Goal: Task Accomplishment & Management: Complete application form

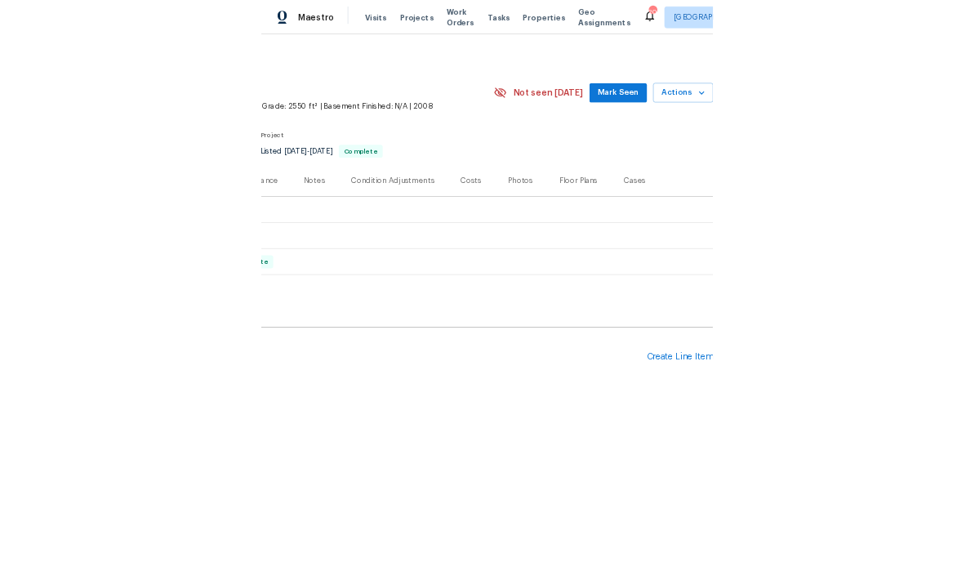
scroll to position [0, 242]
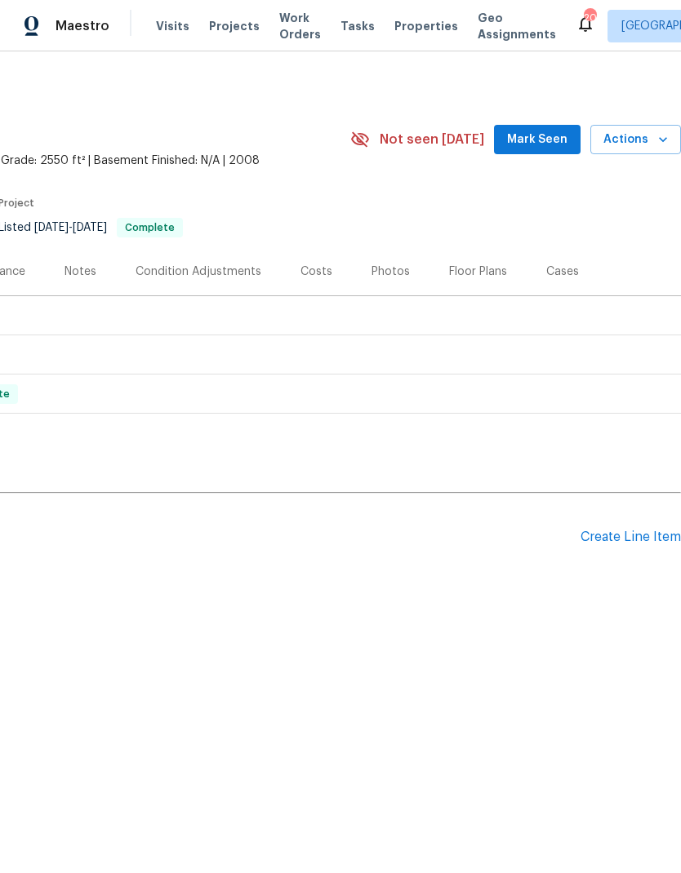
click at [642, 536] on div "Create Line Item" at bounding box center [630, 538] width 100 height 16
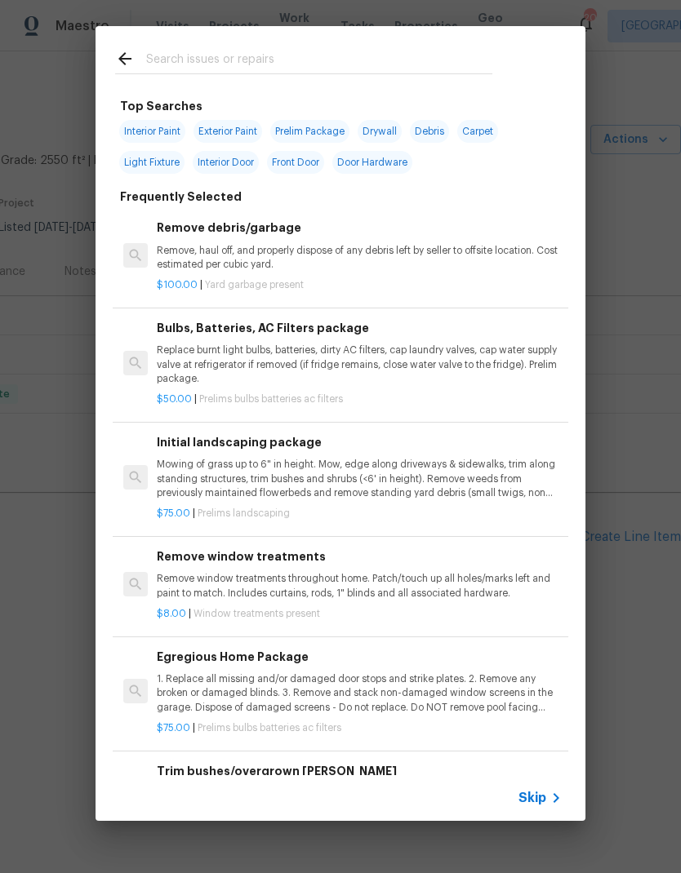
click at [185, 73] on input "text" at bounding box center [319, 61] width 346 height 24
type input "HVAC r"
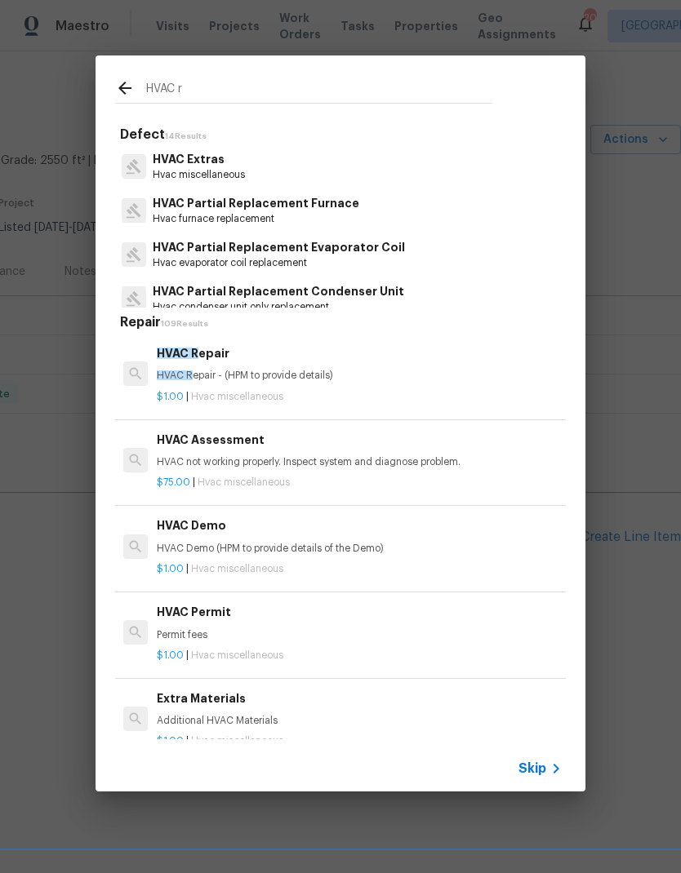
click at [177, 371] on span "HVAC R" at bounding box center [175, 376] width 36 height 10
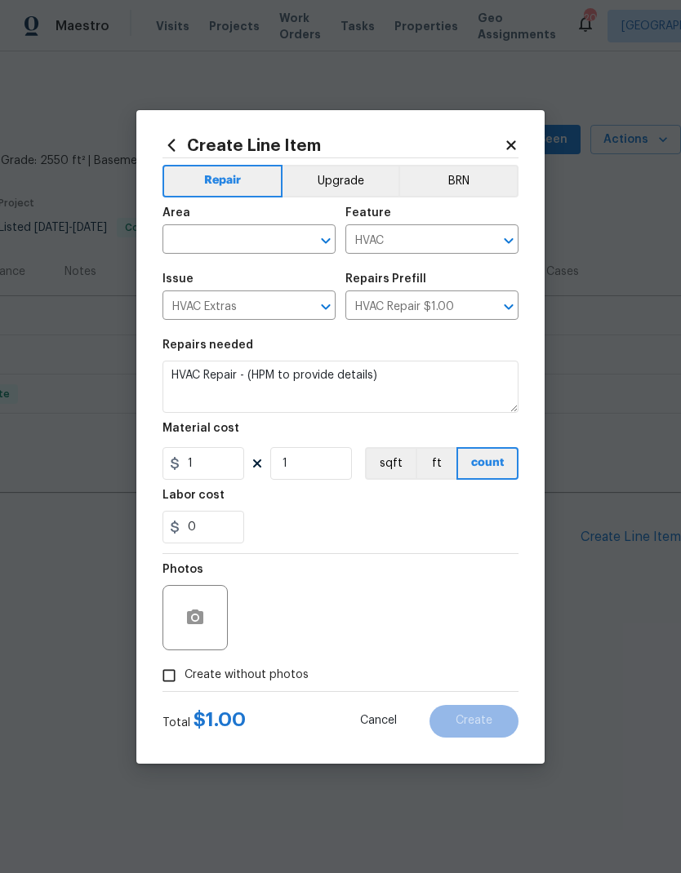
click at [180, 370] on textarea "HVAC Repair - (HPM to provide details)" at bounding box center [340, 387] width 356 height 52
click at [193, 236] on input "text" at bounding box center [225, 241] width 127 height 25
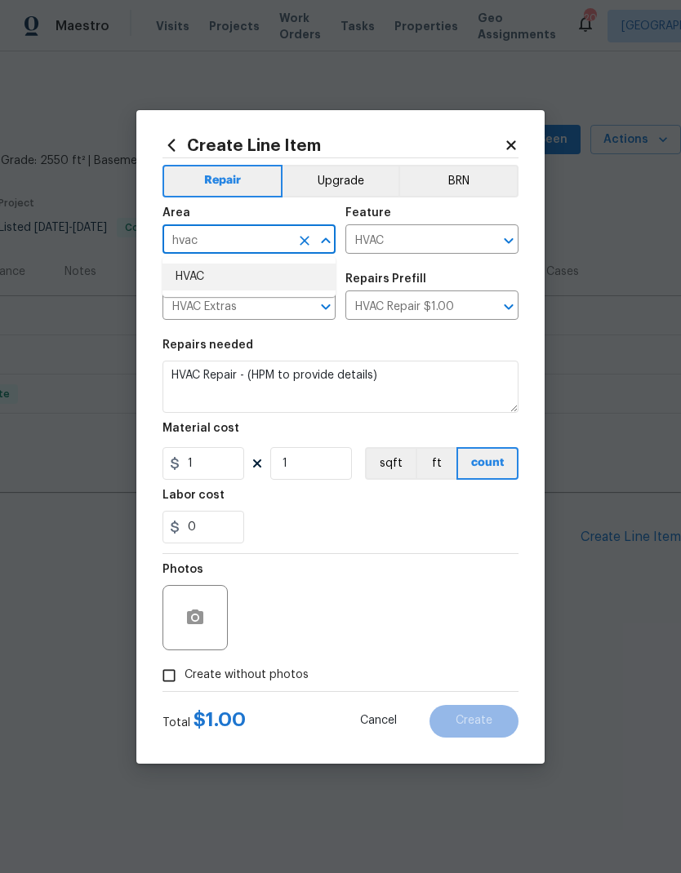
click at [219, 276] on li "HVAC" at bounding box center [248, 277] width 173 height 27
type input "HVAC"
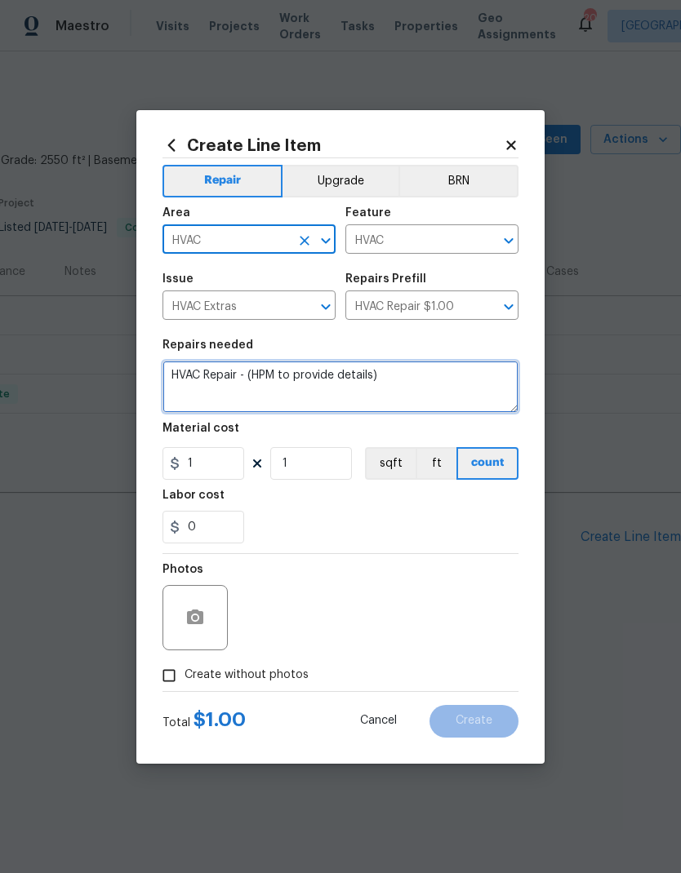
click at [246, 368] on textarea "HVAC Repair - (HPM to provide details)" at bounding box center [340, 387] width 356 height 52
click at [246, 367] on textarea "HVAC Repair - (HPM to provide details)" at bounding box center [340, 387] width 356 height 52
click at [261, 376] on textarea "HVAC Repair - (HPM to provide details)" at bounding box center [340, 387] width 356 height 52
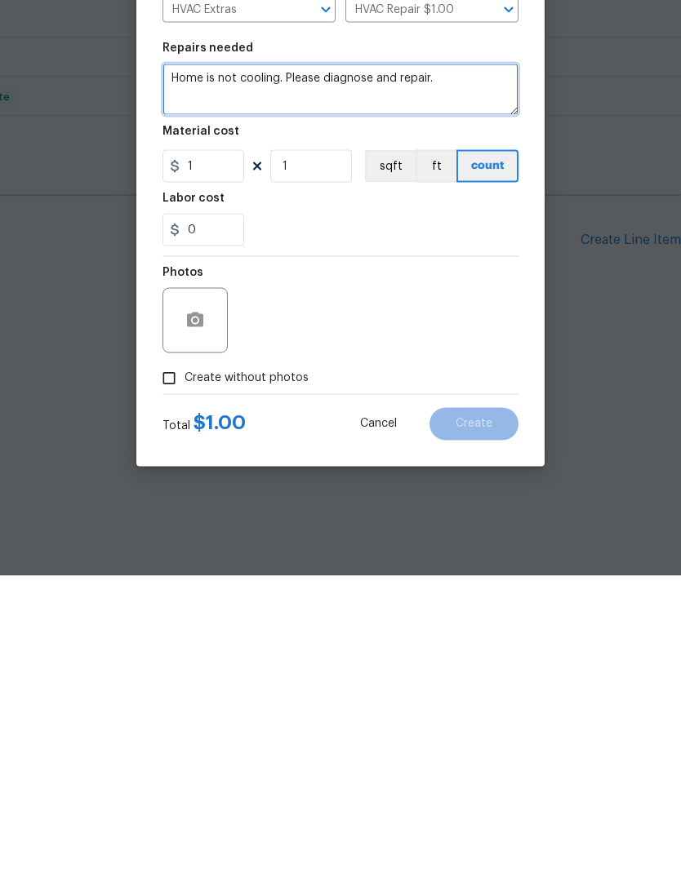
type textarea "Home is not cooling. Please diagnose and repair."
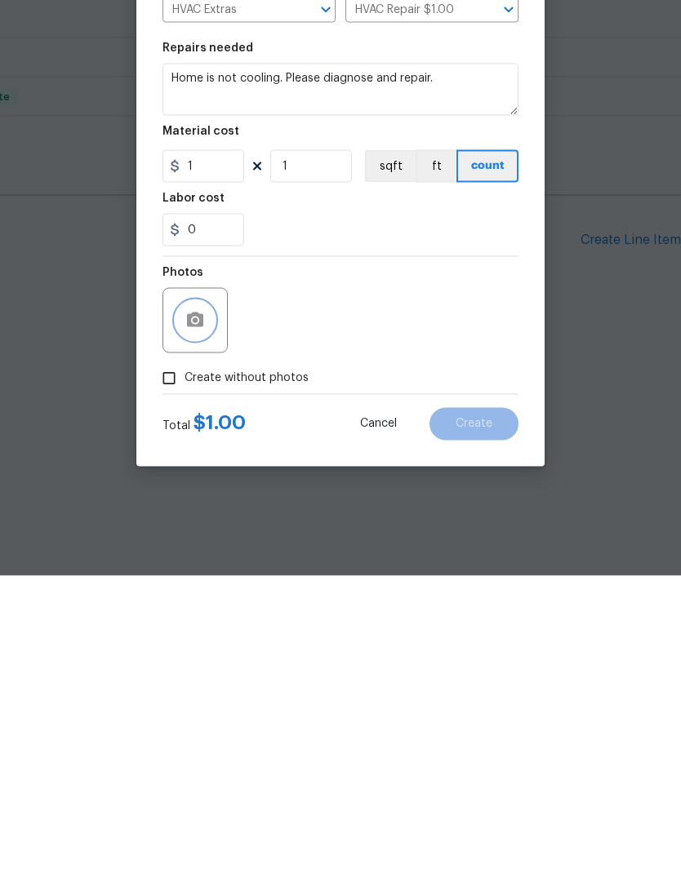
click at [198, 610] on icon "button" at bounding box center [195, 617] width 16 height 15
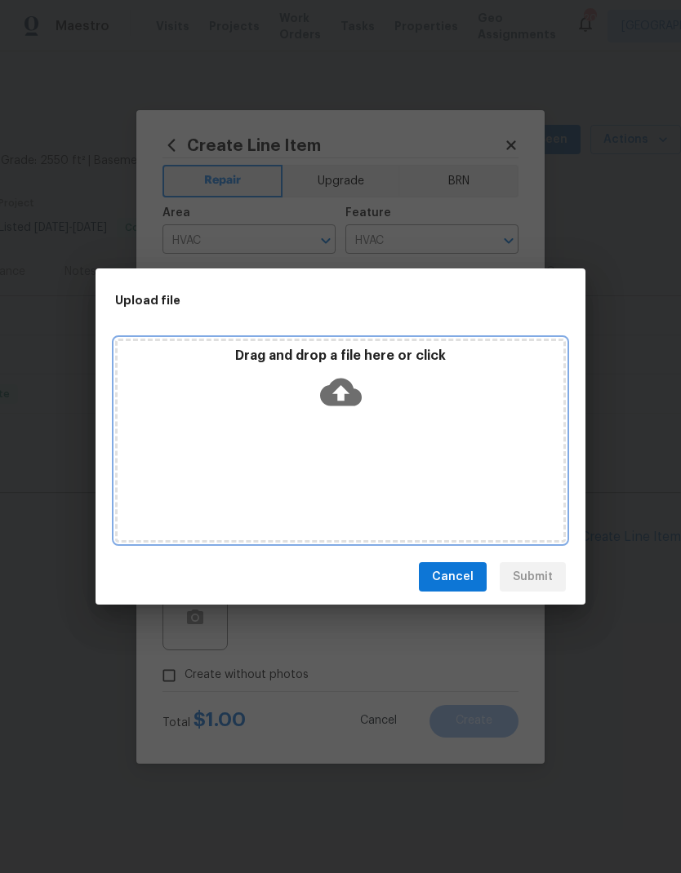
click at [350, 374] on icon at bounding box center [341, 392] width 42 height 42
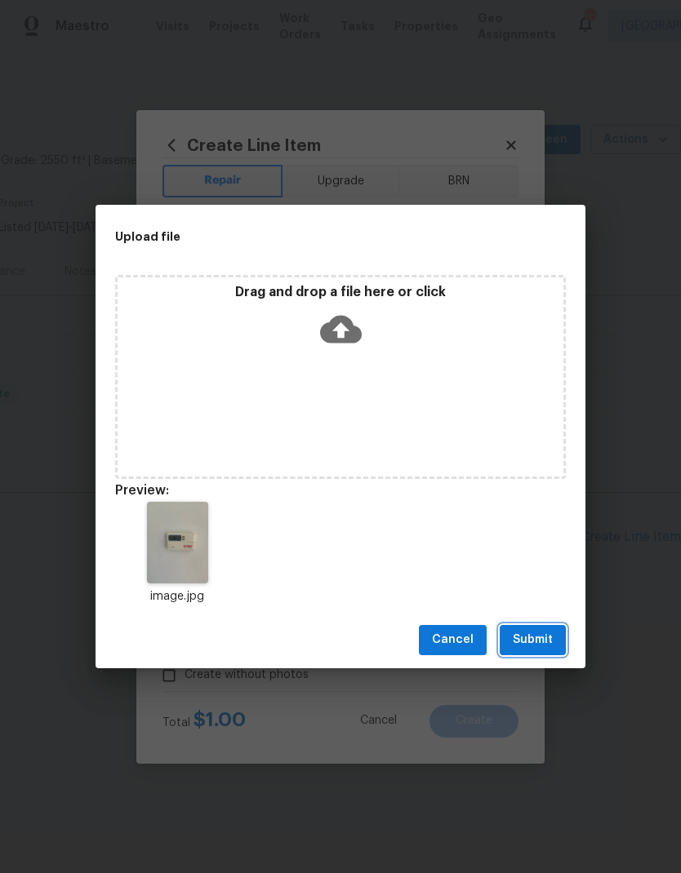
click at [548, 633] on span "Submit" at bounding box center [533, 640] width 40 height 20
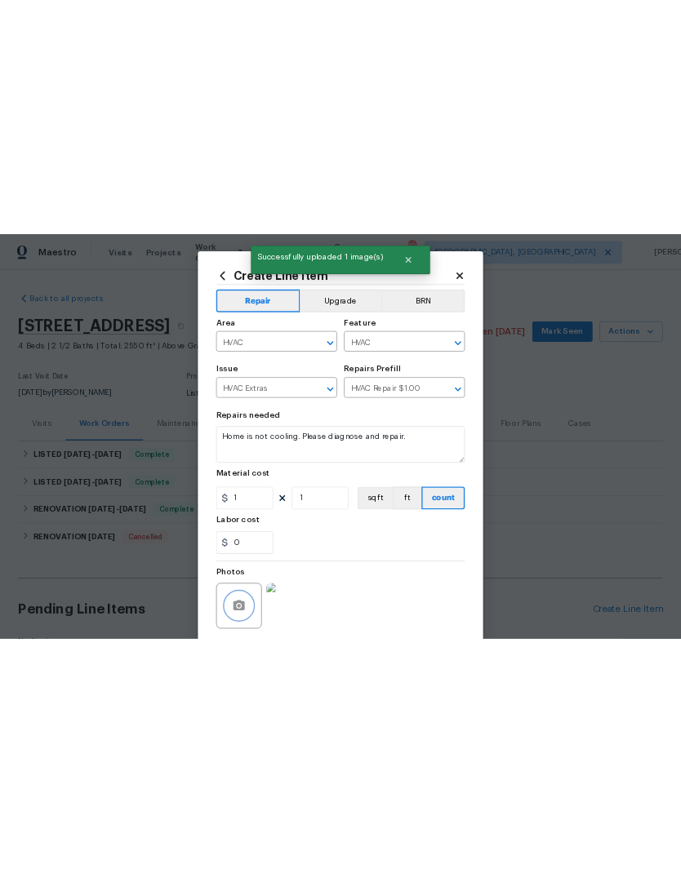
scroll to position [0, 0]
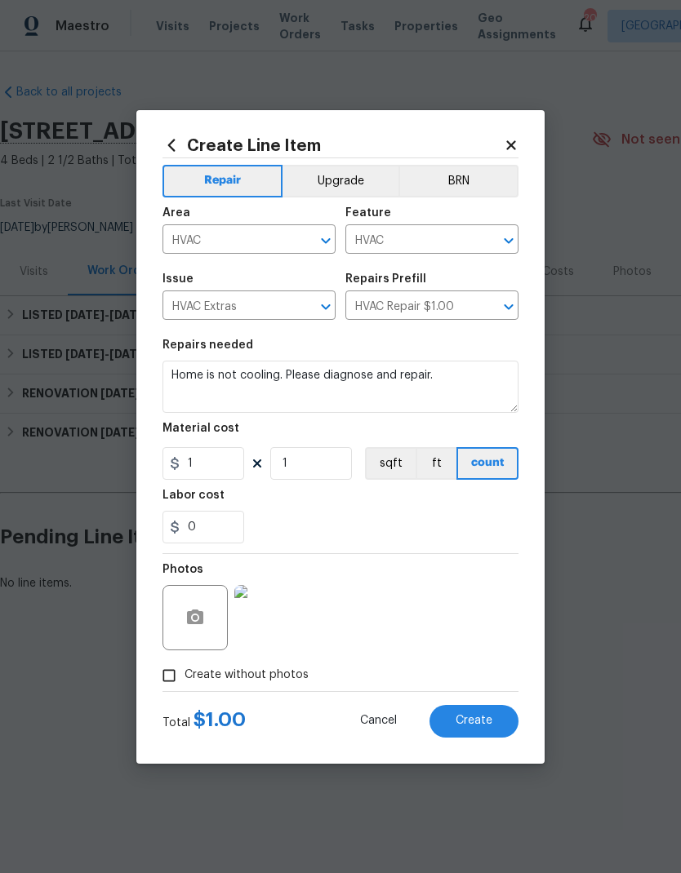
click at [483, 727] on span "Create" at bounding box center [474, 721] width 37 height 12
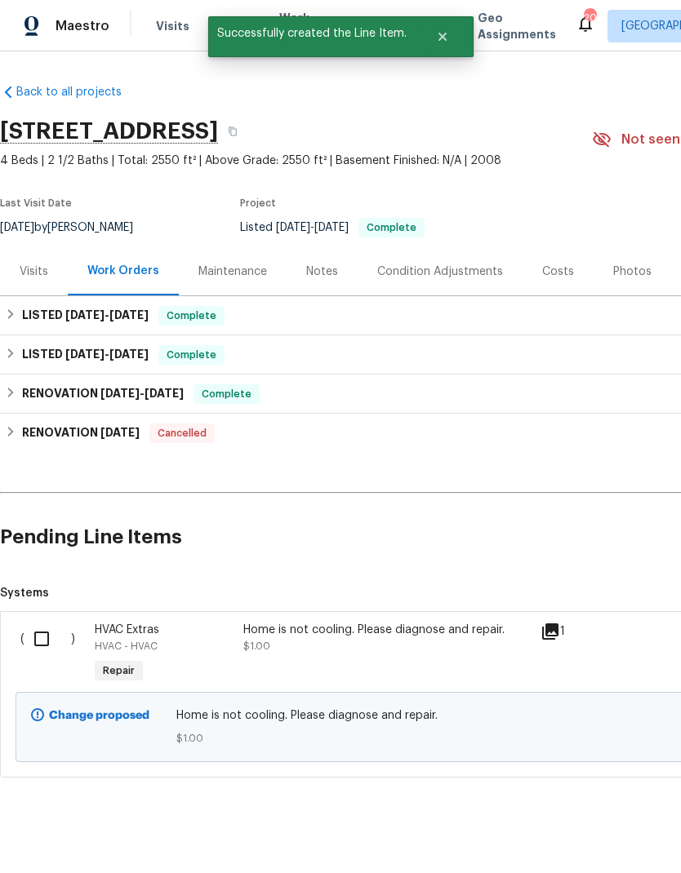
click at [51, 638] on input "checkbox" at bounding box center [47, 639] width 47 height 34
checkbox input "true"
click at [611, 840] on span "Create Work Order" at bounding box center [587, 833] width 109 height 20
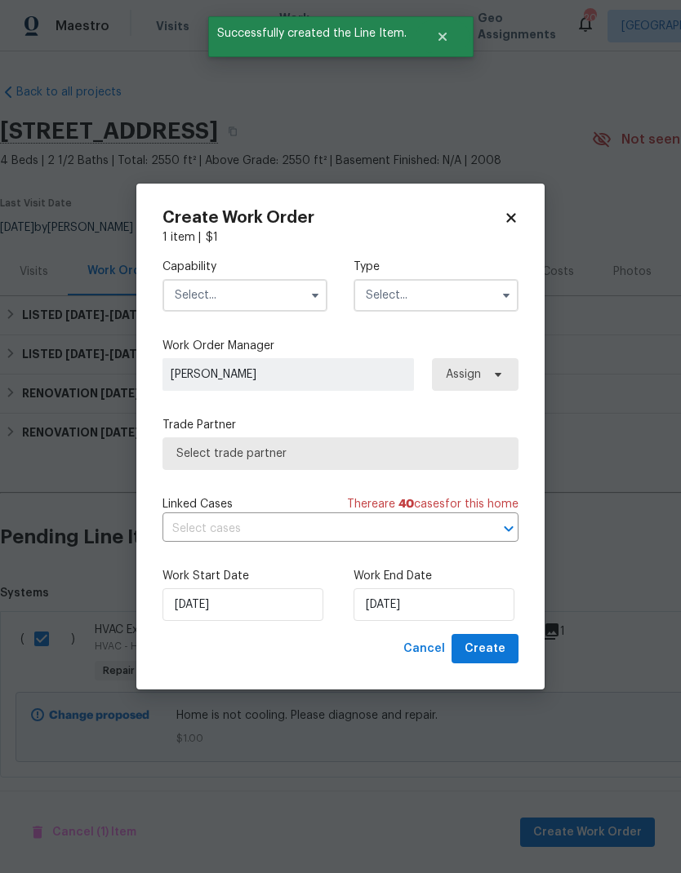
click at [220, 293] on input "text" at bounding box center [244, 295] width 165 height 33
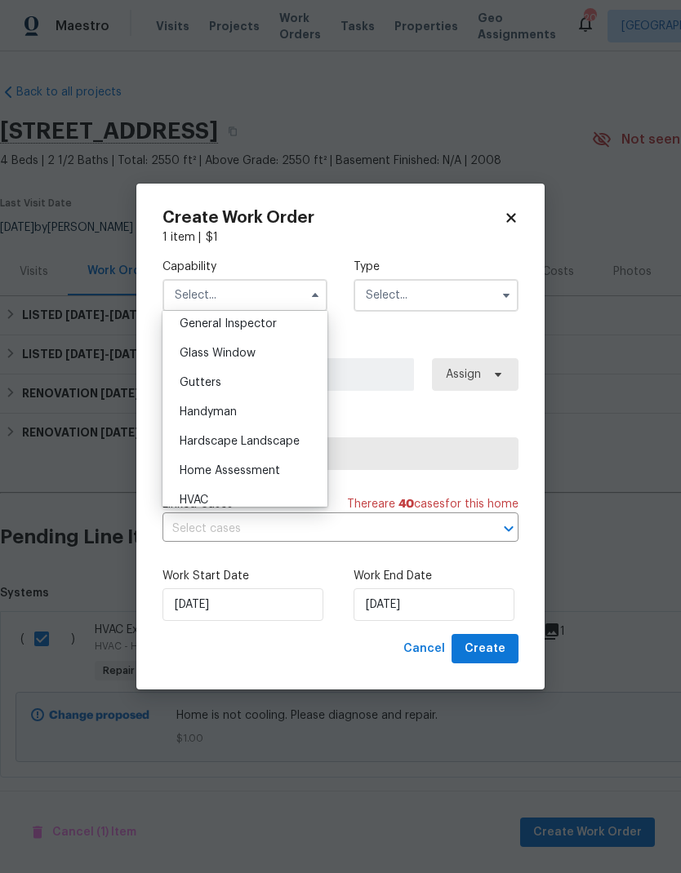
scroll to position [823, 0]
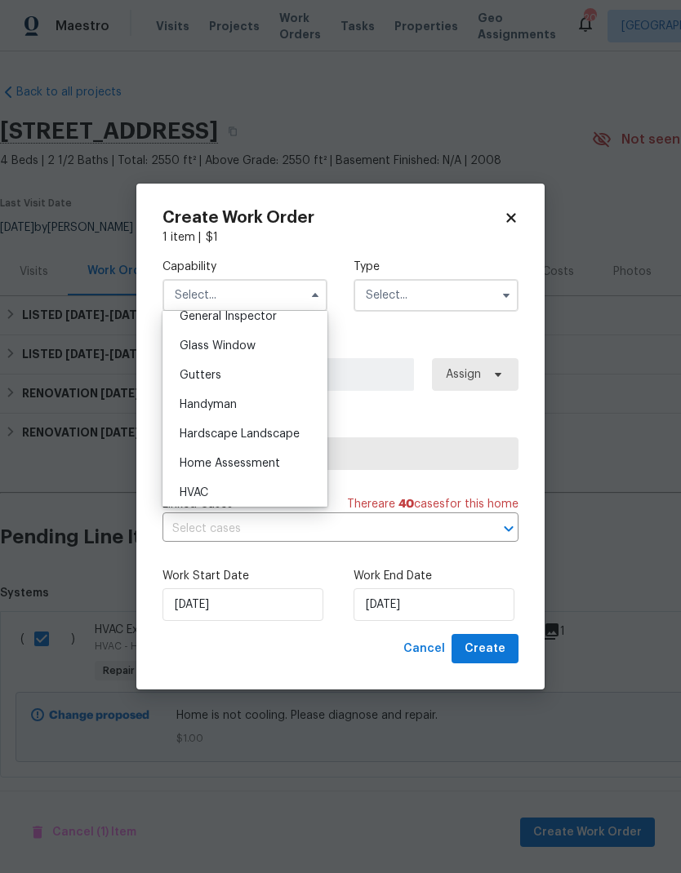
click at [189, 494] on span "HVAC" at bounding box center [194, 492] width 29 height 11
type input "HVAC"
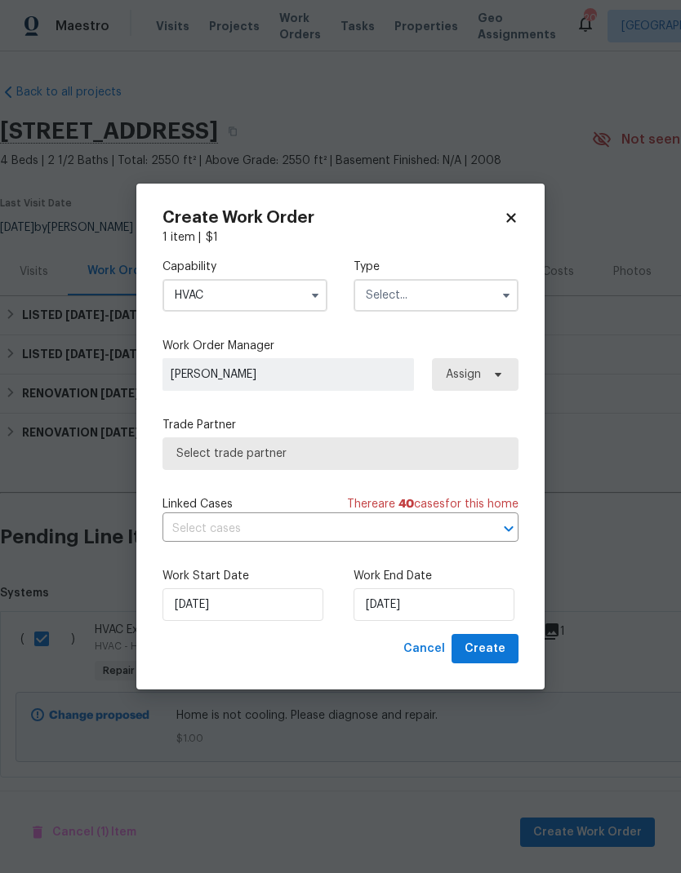
click at [451, 301] on input "text" at bounding box center [435, 295] width 165 height 33
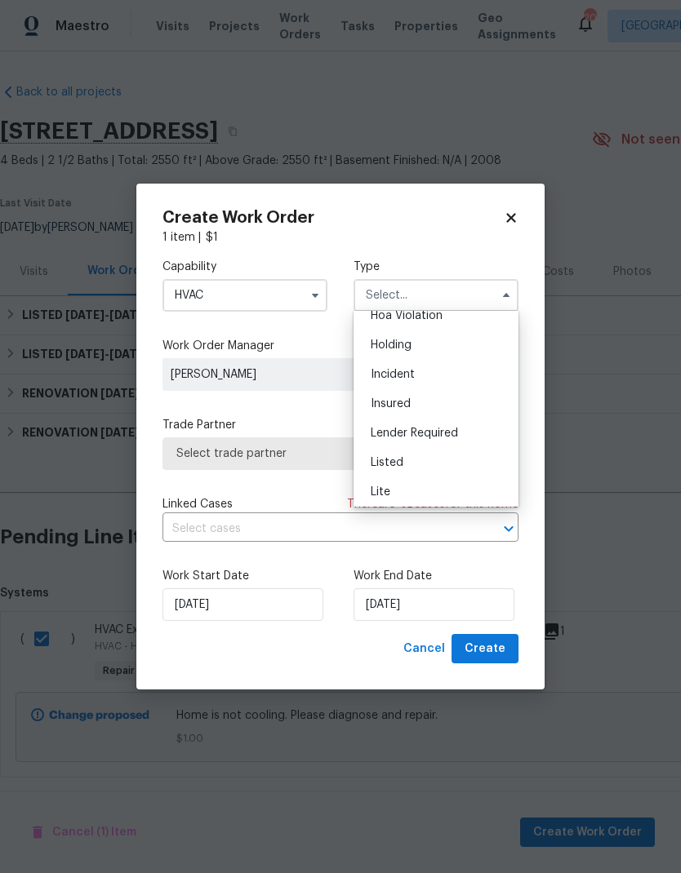
scroll to position [59, 0]
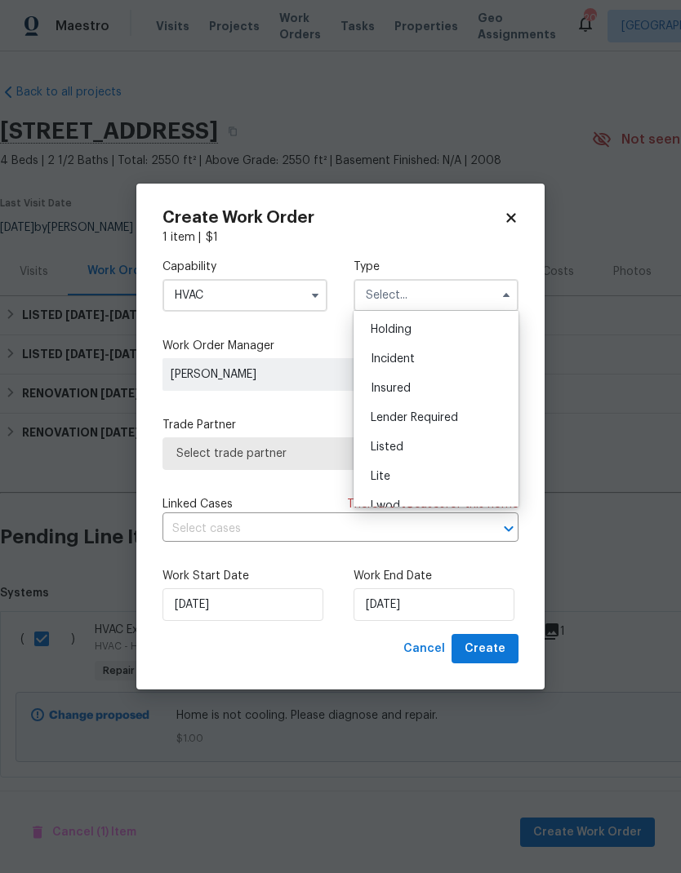
click at [418, 444] on div "Listed" at bounding box center [436, 447] width 157 height 29
type input "Listed"
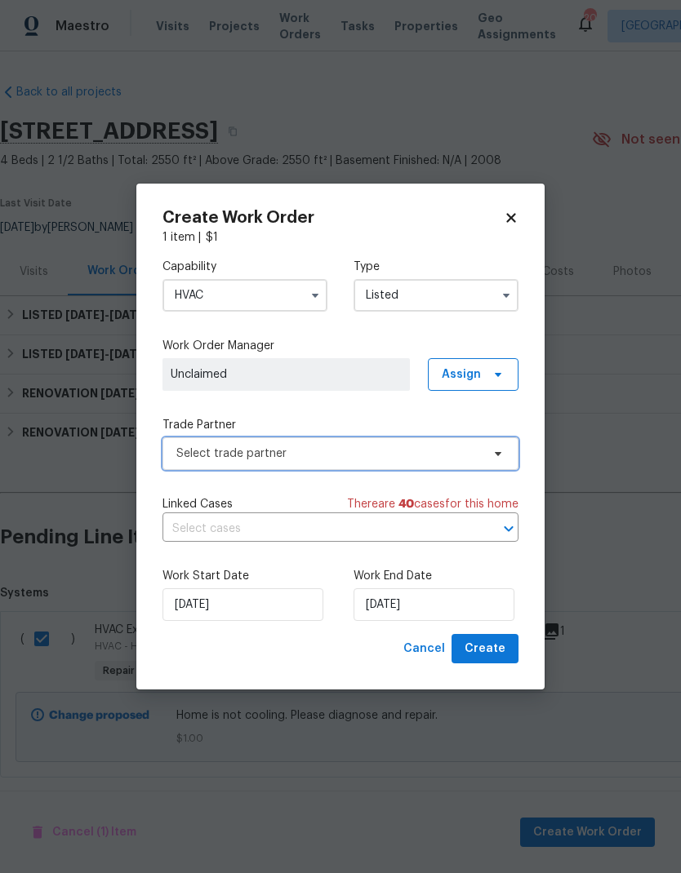
click at [433, 462] on span "Select trade partner" at bounding box center [340, 454] width 356 height 33
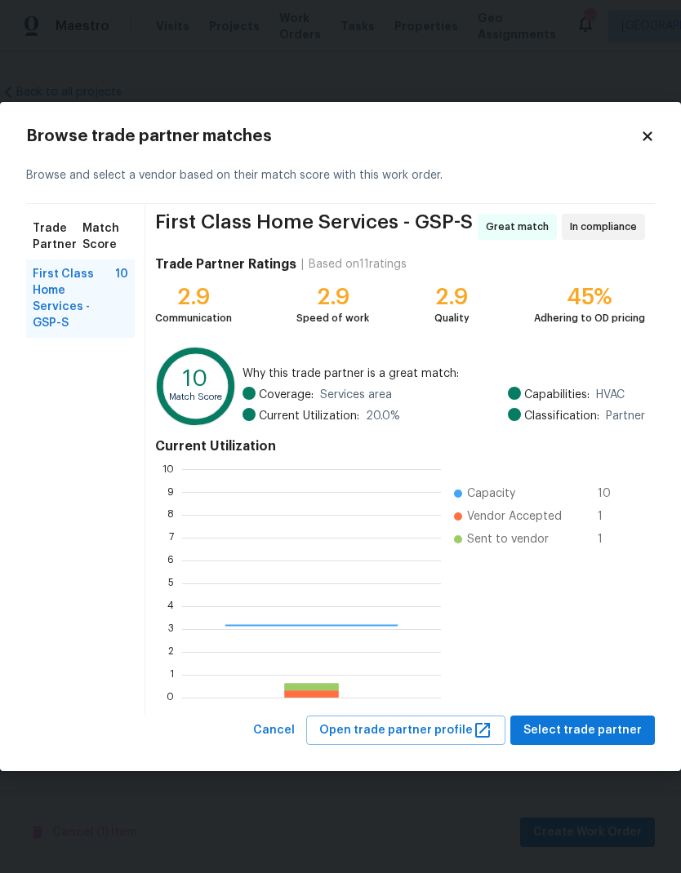
scroll to position [229, 259]
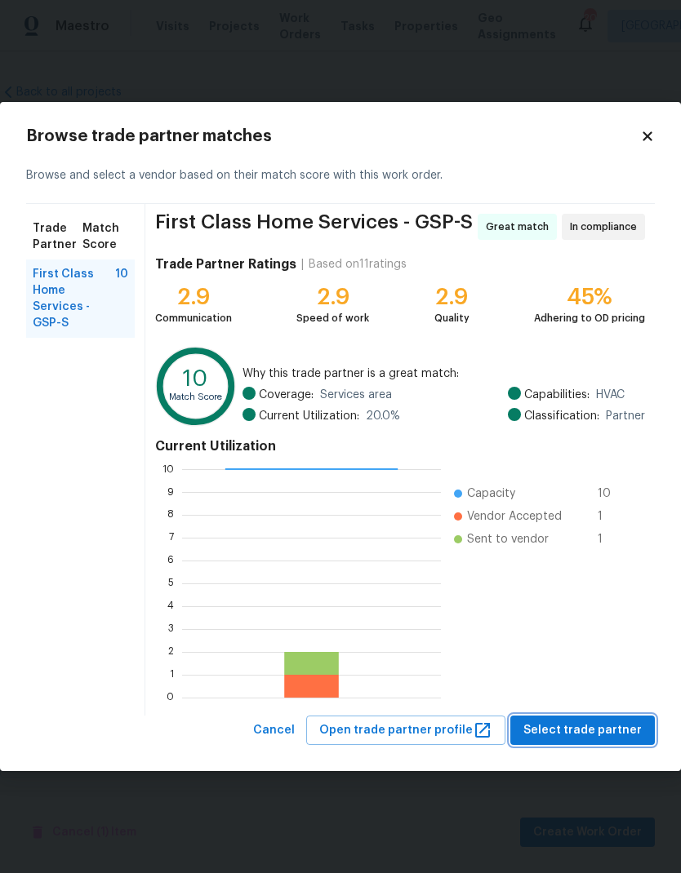
click at [618, 733] on span "Select trade partner" at bounding box center [582, 731] width 118 height 20
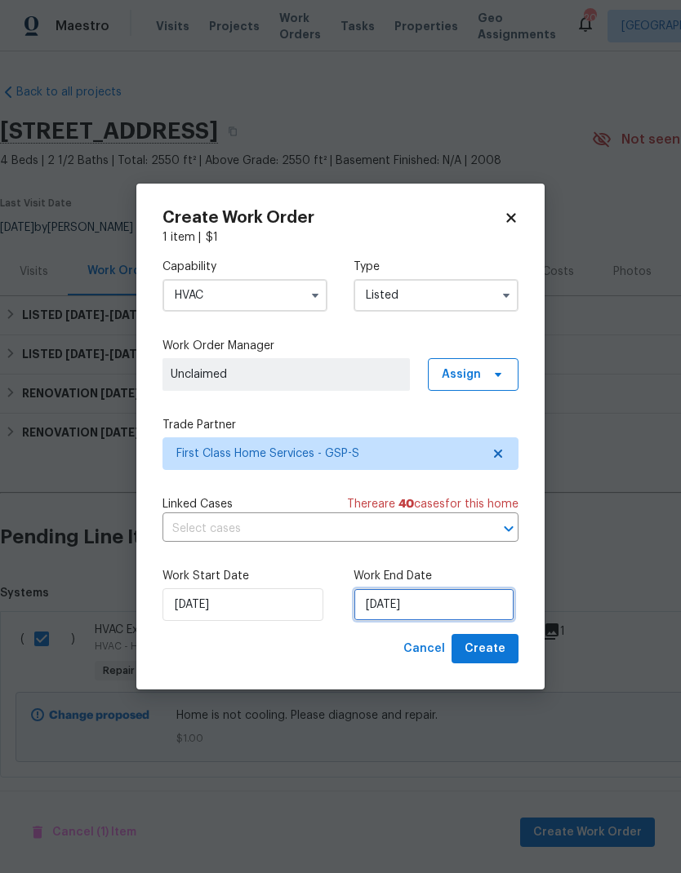
click at [446, 609] on input "[DATE]" at bounding box center [433, 605] width 161 height 33
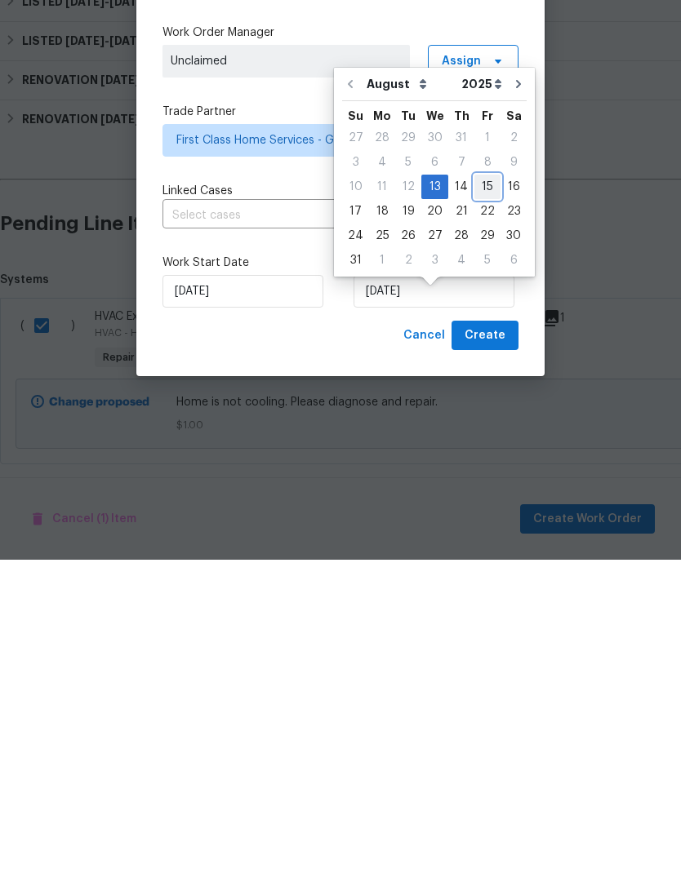
click at [474, 489] on div "15" at bounding box center [487, 500] width 26 height 23
type input "[DATE]"
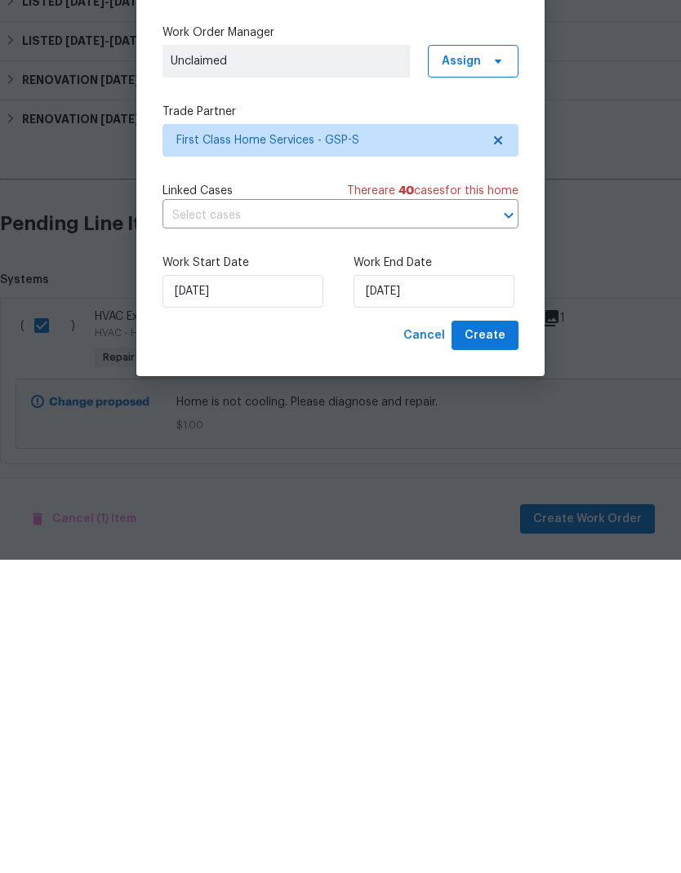
scroll to position [16, 0]
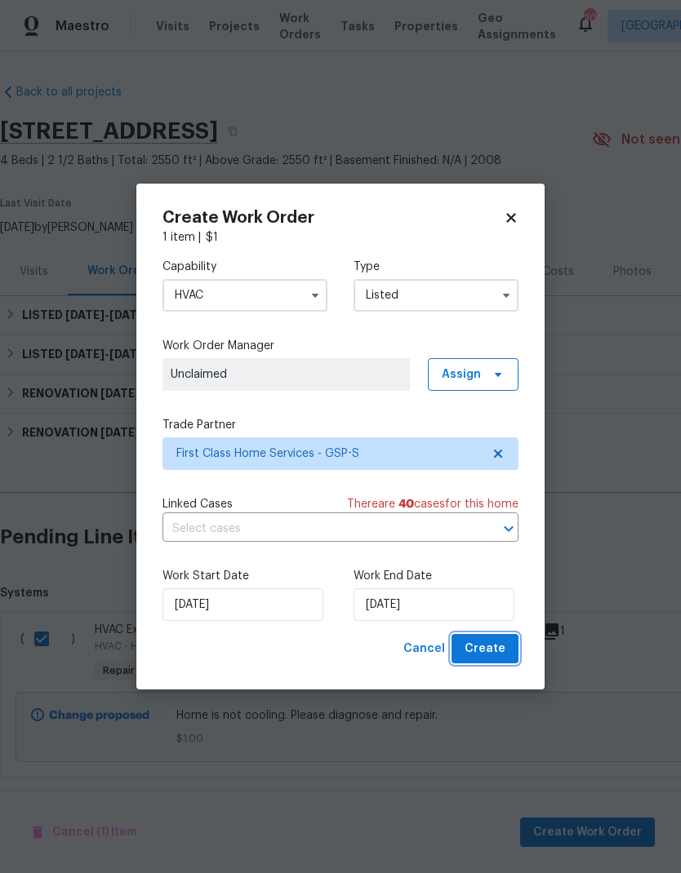
click at [491, 656] on span "Create" at bounding box center [484, 649] width 41 height 20
checkbox input "false"
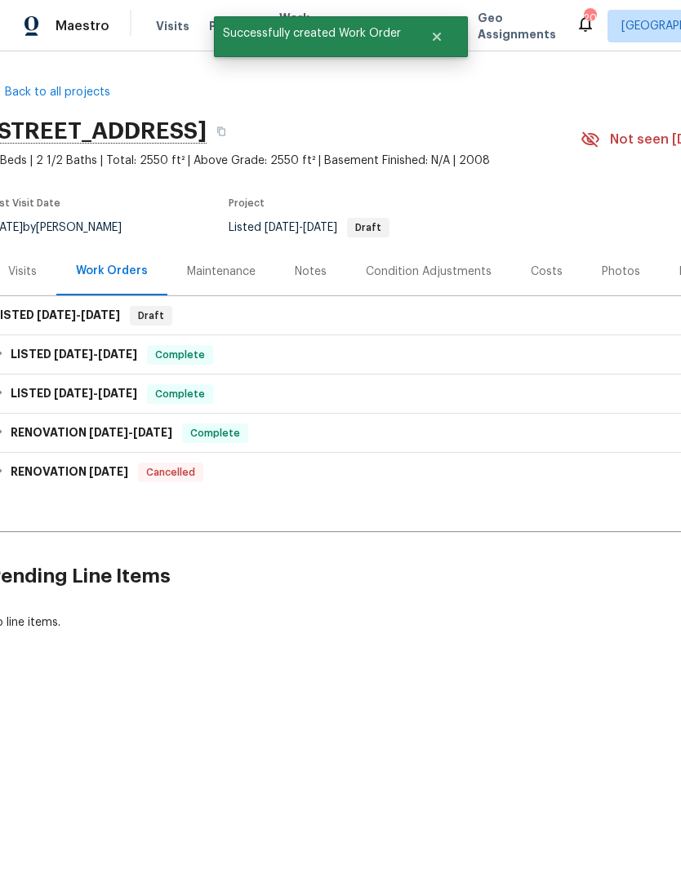
scroll to position [0, 12]
click at [56, 309] on span "[DATE]" at bounding box center [55, 314] width 39 height 11
click at [53, 322] on h6 "LISTED [DATE] - [DATE]" at bounding box center [56, 316] width 127 height 20
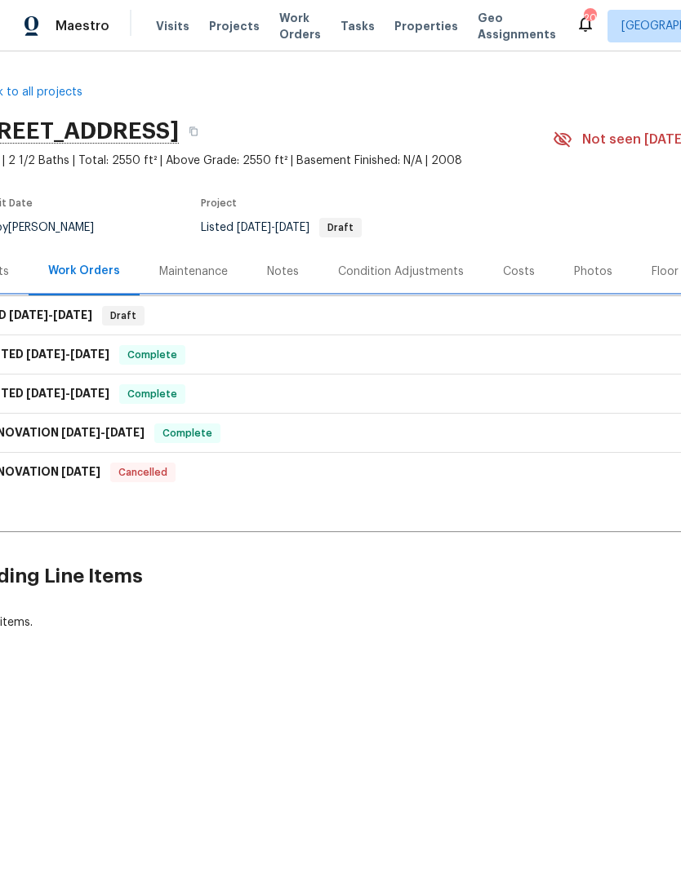
scroll to position [0, 34]
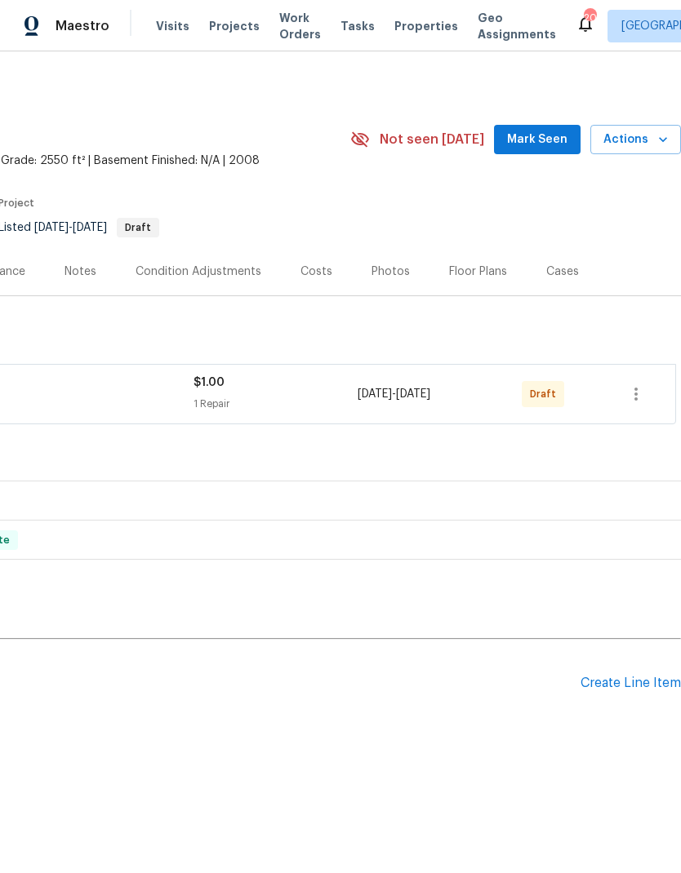
scroll to position [0, 242]
